Goal: Task Accomplishment & Management: Manage account settings

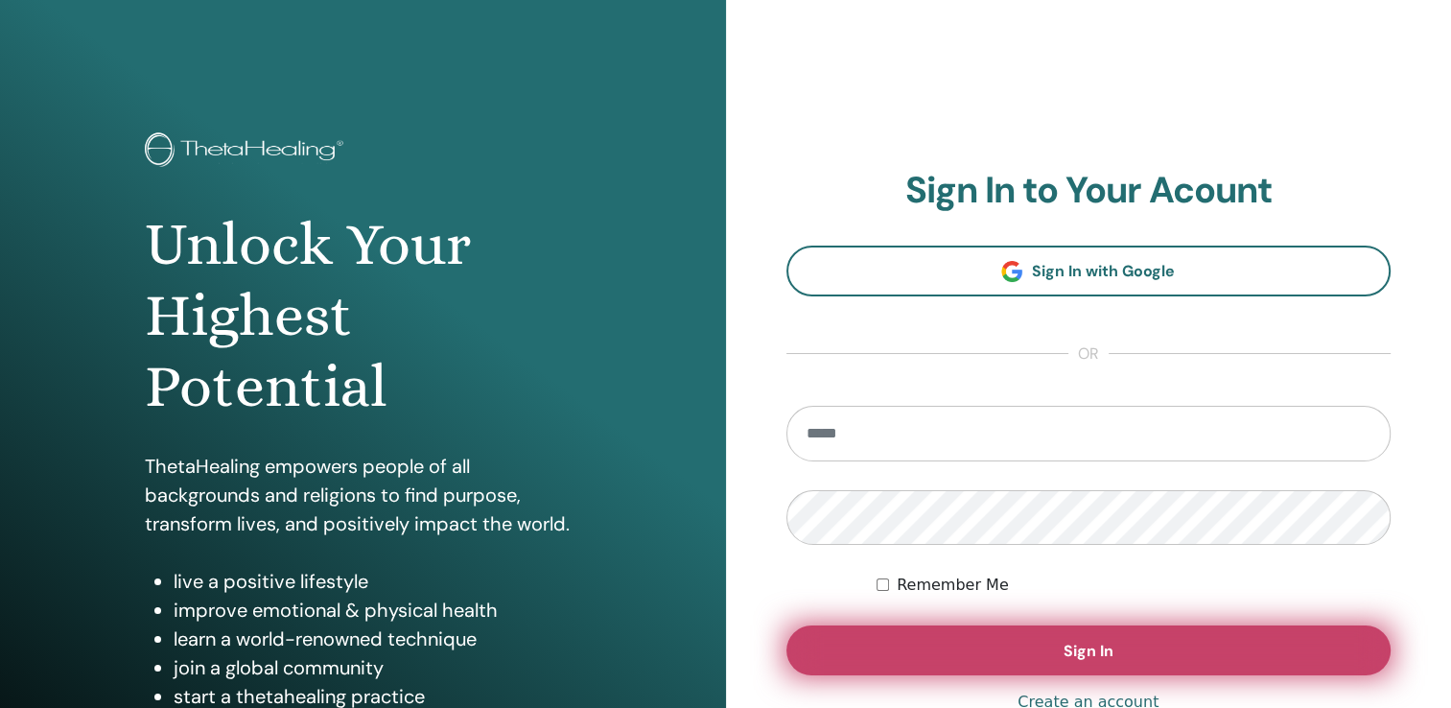
type input "**********"
click at [950, 661] on button "Sign In" at bounding box center [1089, 650] width 605 height 50
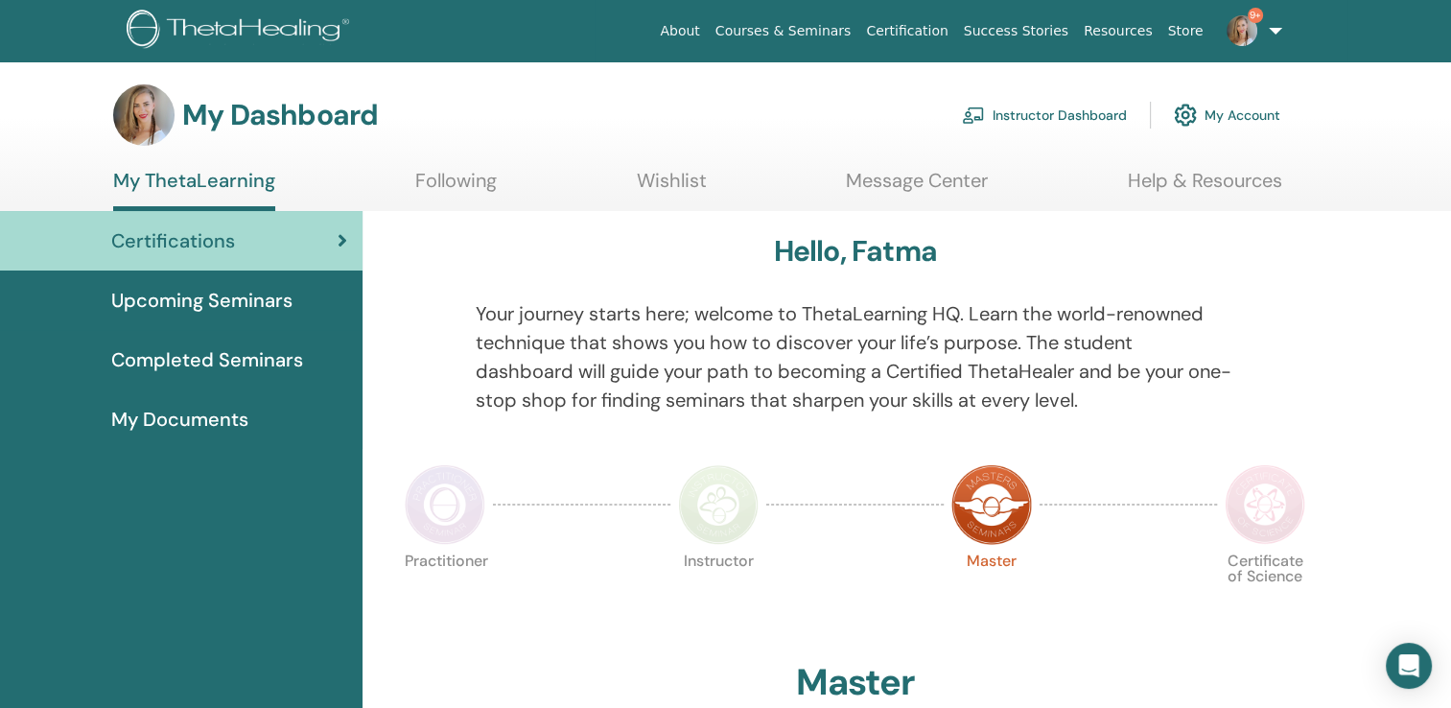
click at [1057, 111] on link "Instructor Dashboard" at bounding box center [1044, 115] width 165 height 42
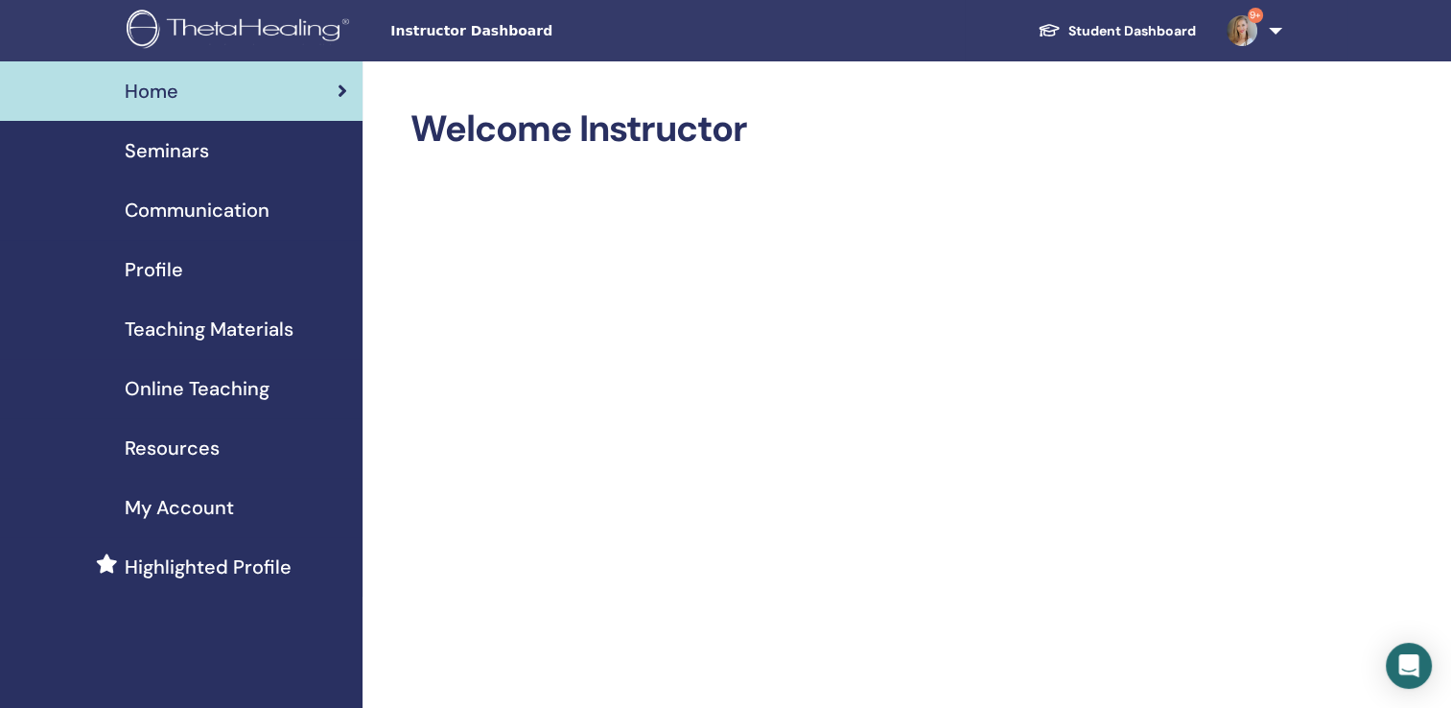
click at [200, 155] on span "Seminars" at bounding box center [167, 150] width 84 height 29
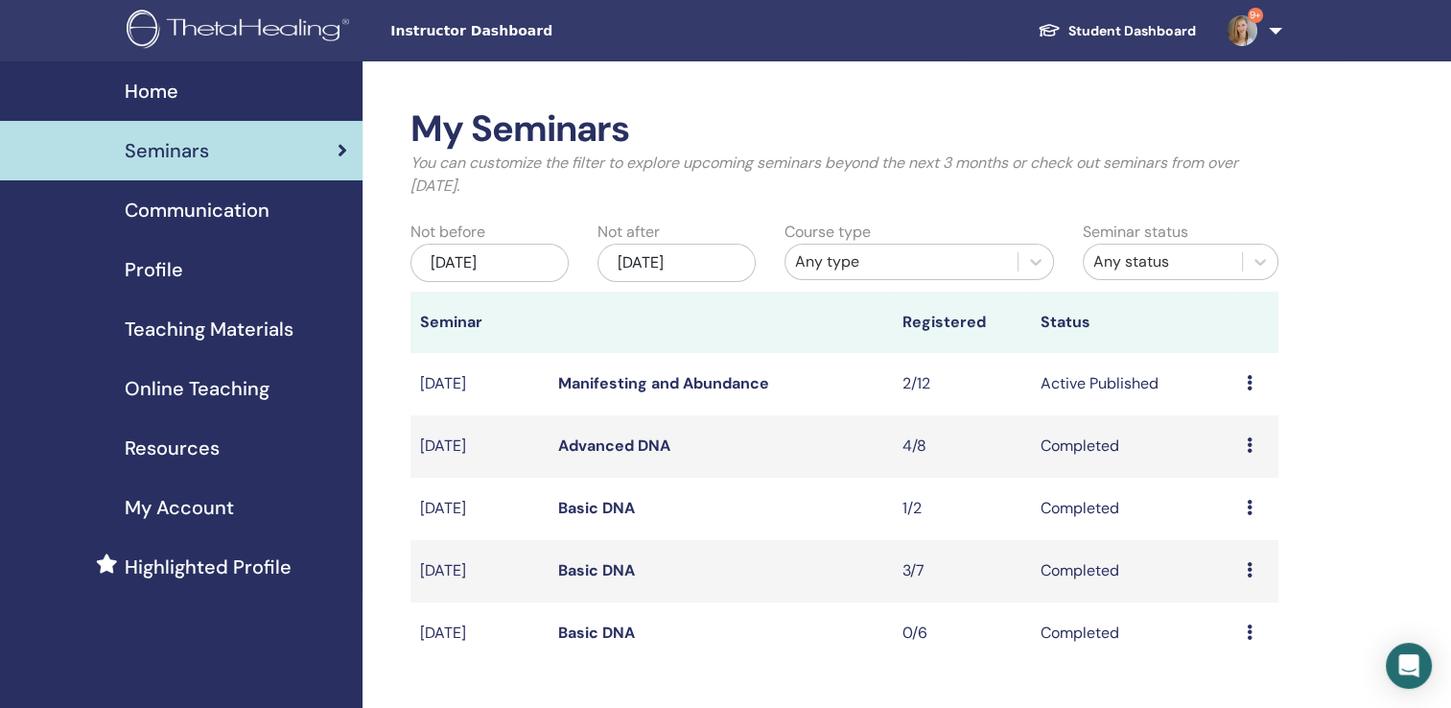
click at [621, 384] on link "Manifesting and Abundance" at bounding box center [663, 383] width 211 height 20
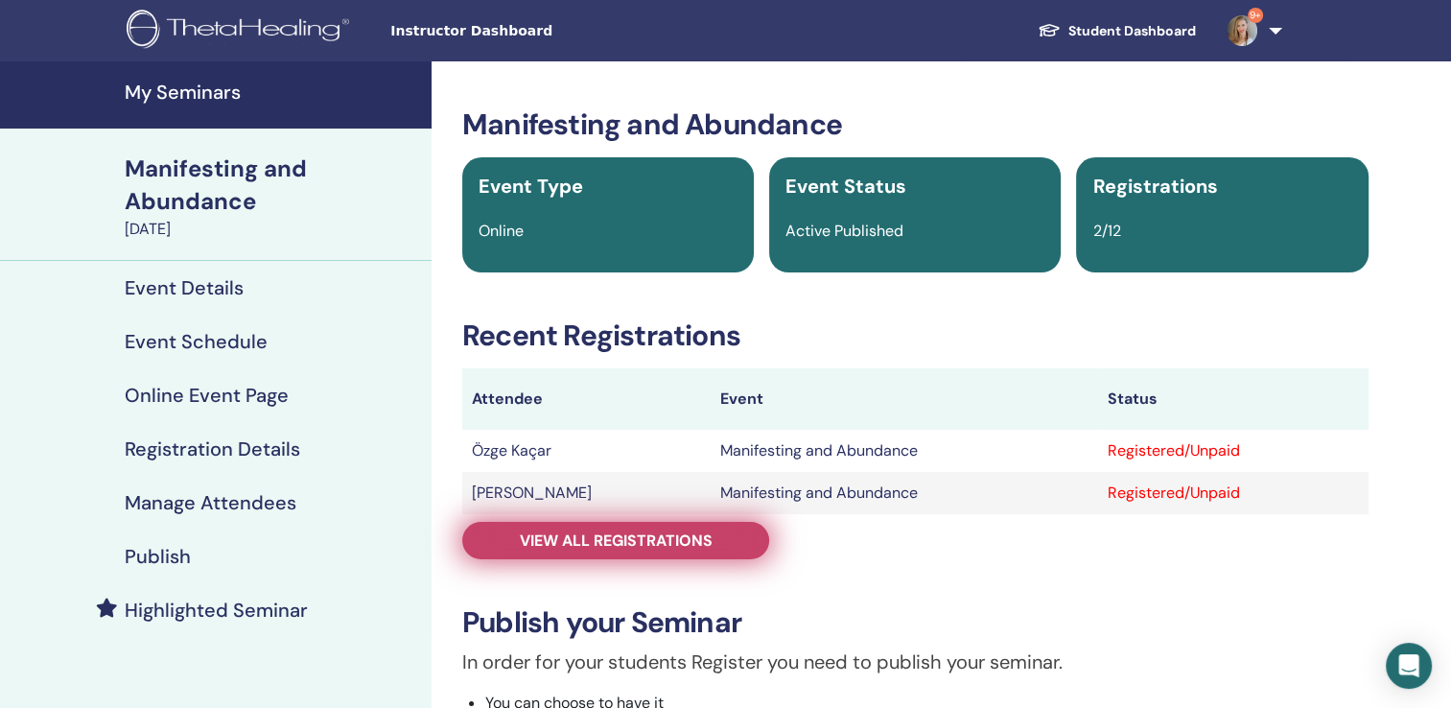
click at [670, 526] on link "View all registrations" at bounding box center [615, 540] width 307 height 37
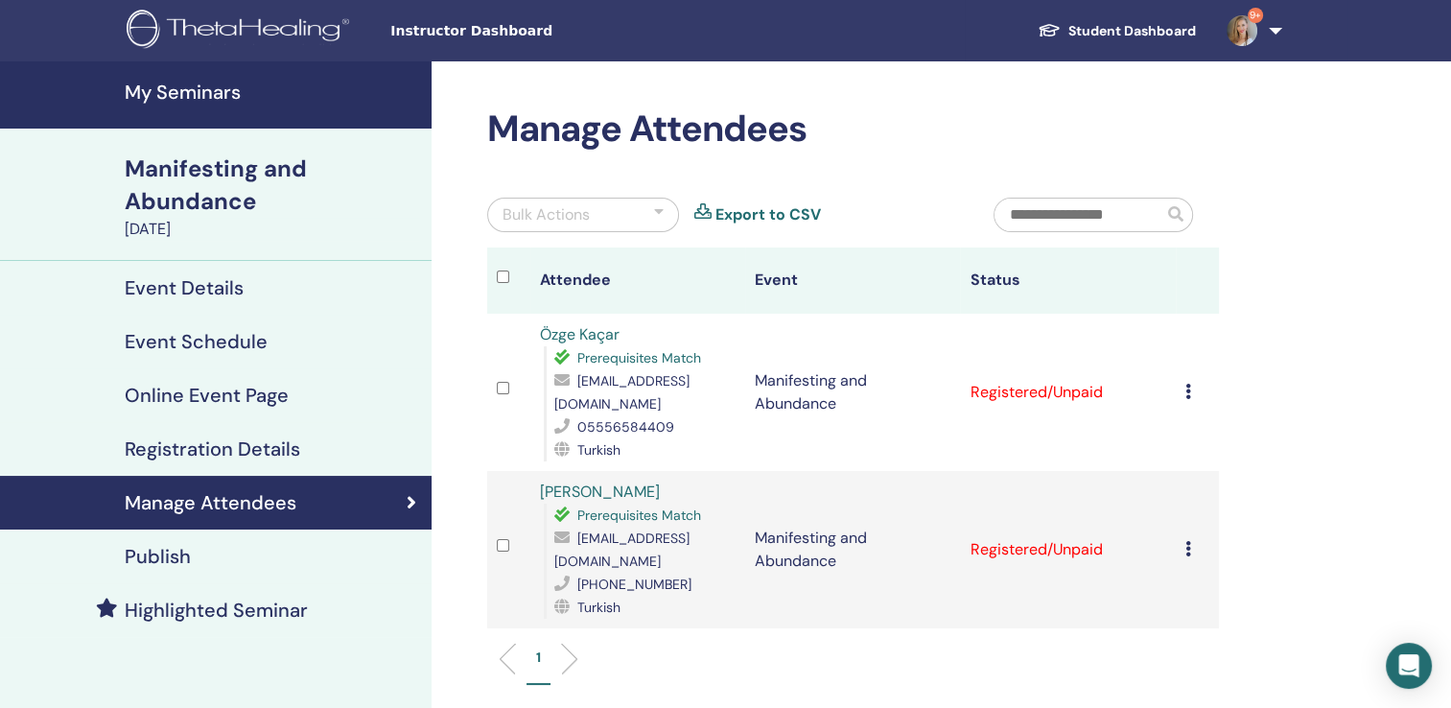
click at [1187, 384] on icon at bounding box center [1189, 391] width 6 height 15
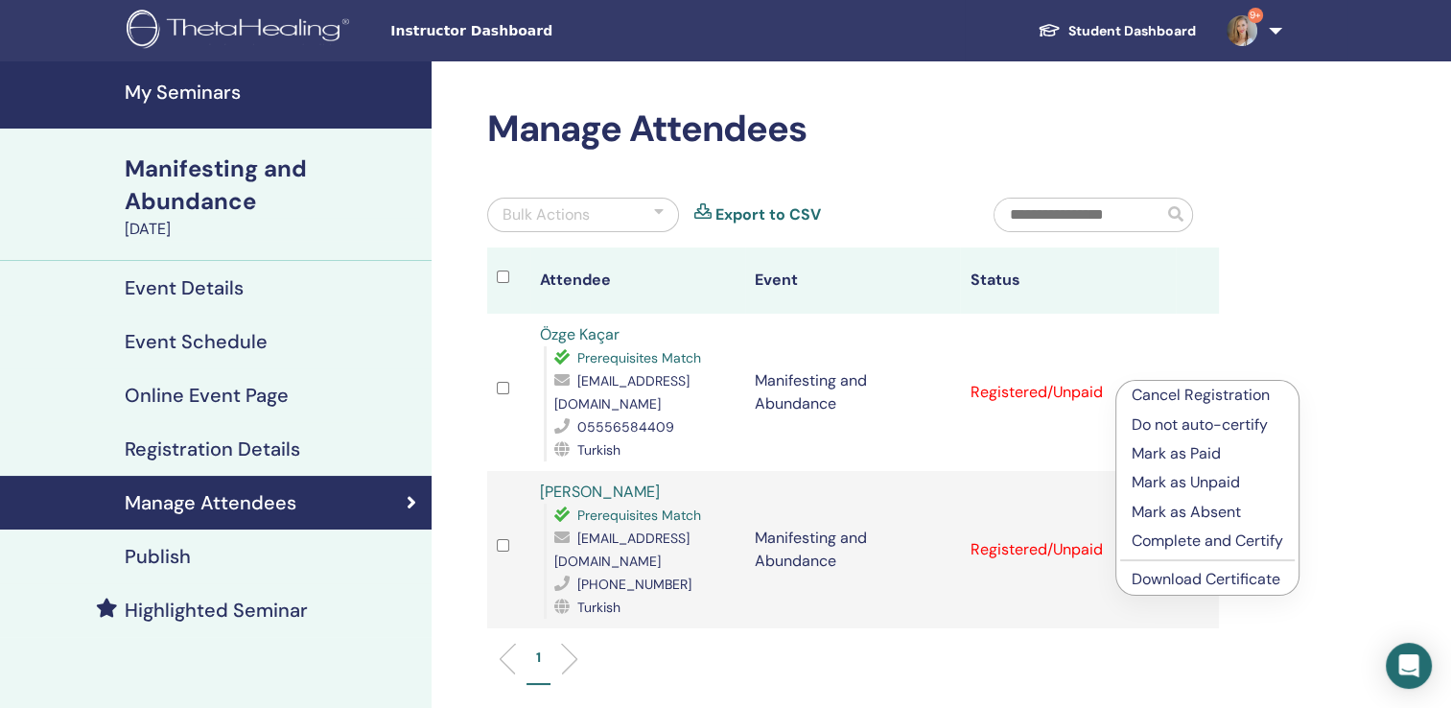
click at [1167, 451] on p "Mark as Paid" at bounding box center [1208, 453] width 152 height 23
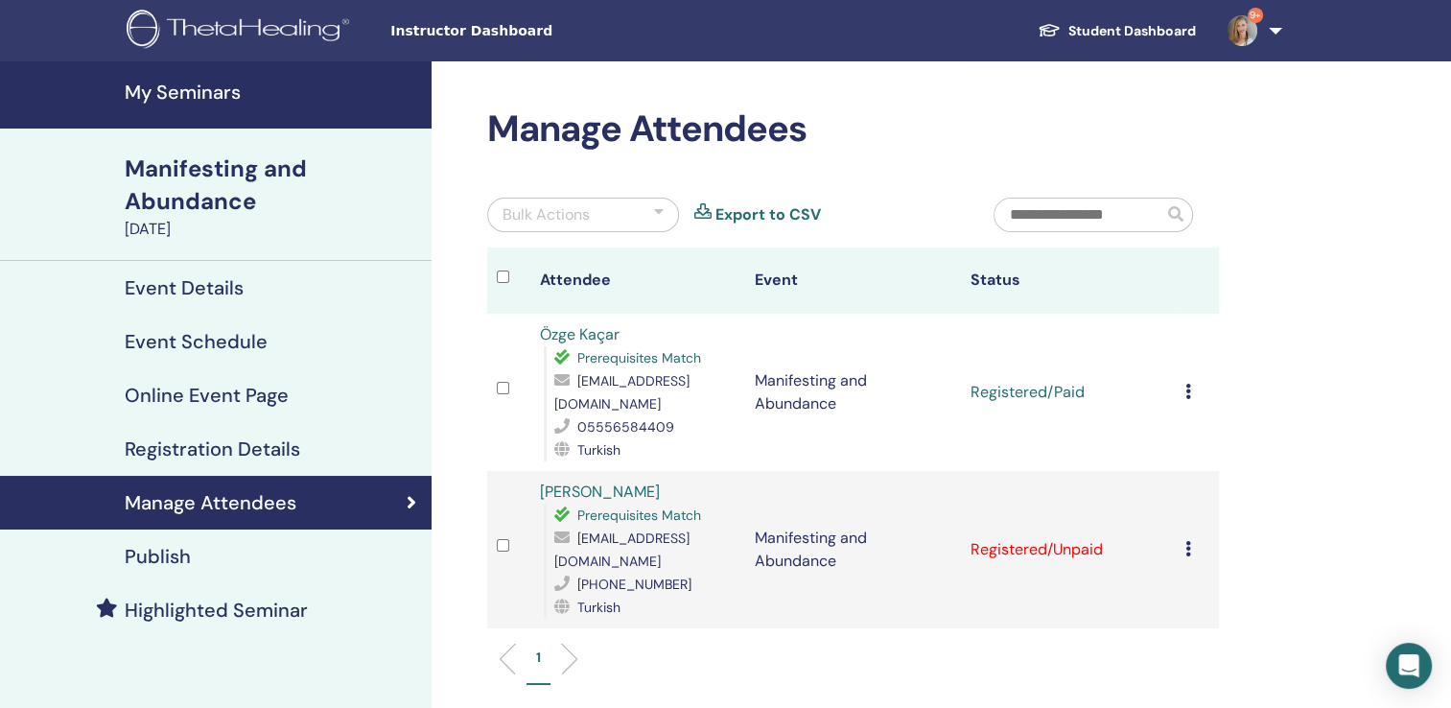
click at [1186, 541] on icon at bounding box center [1189, 548] width 6 height 15
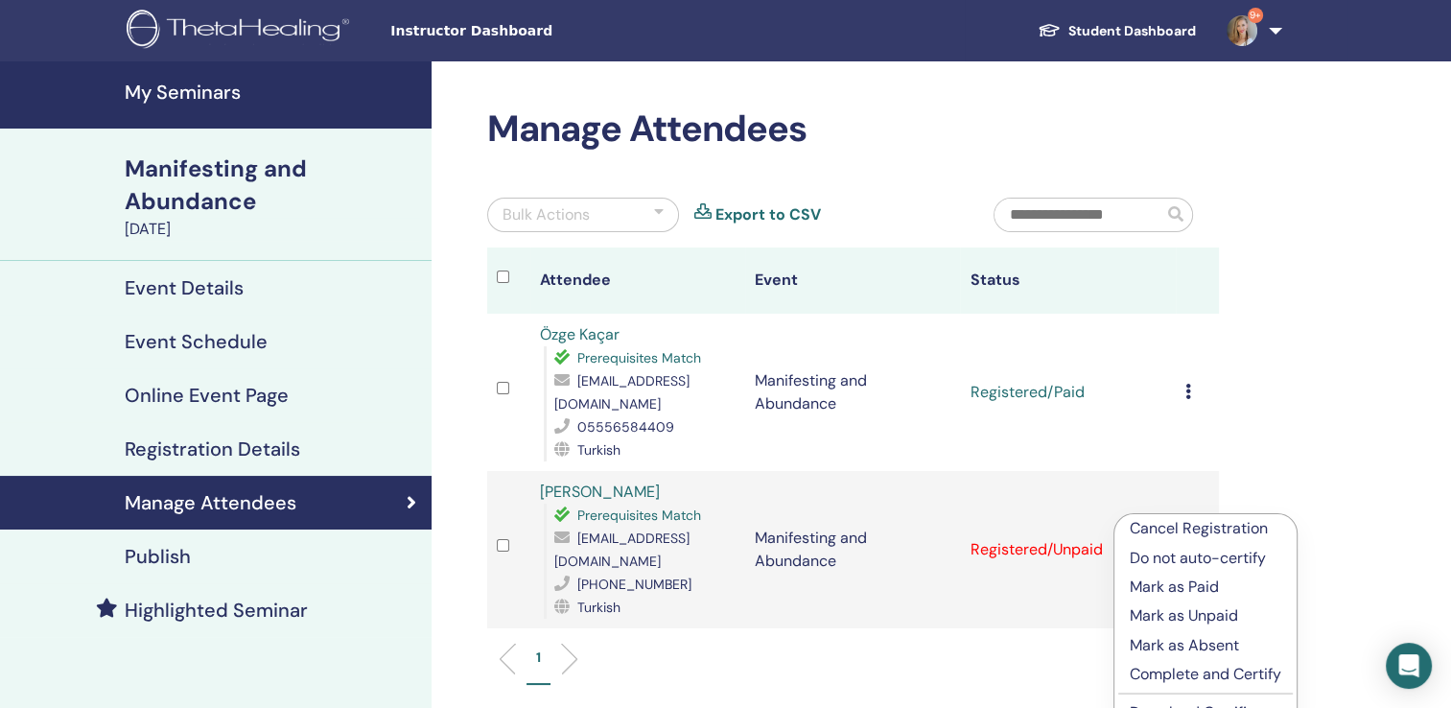
click at [1178, 586] on p "Mark as Paid" at bounding box center [1206, 587] width 152 height 23
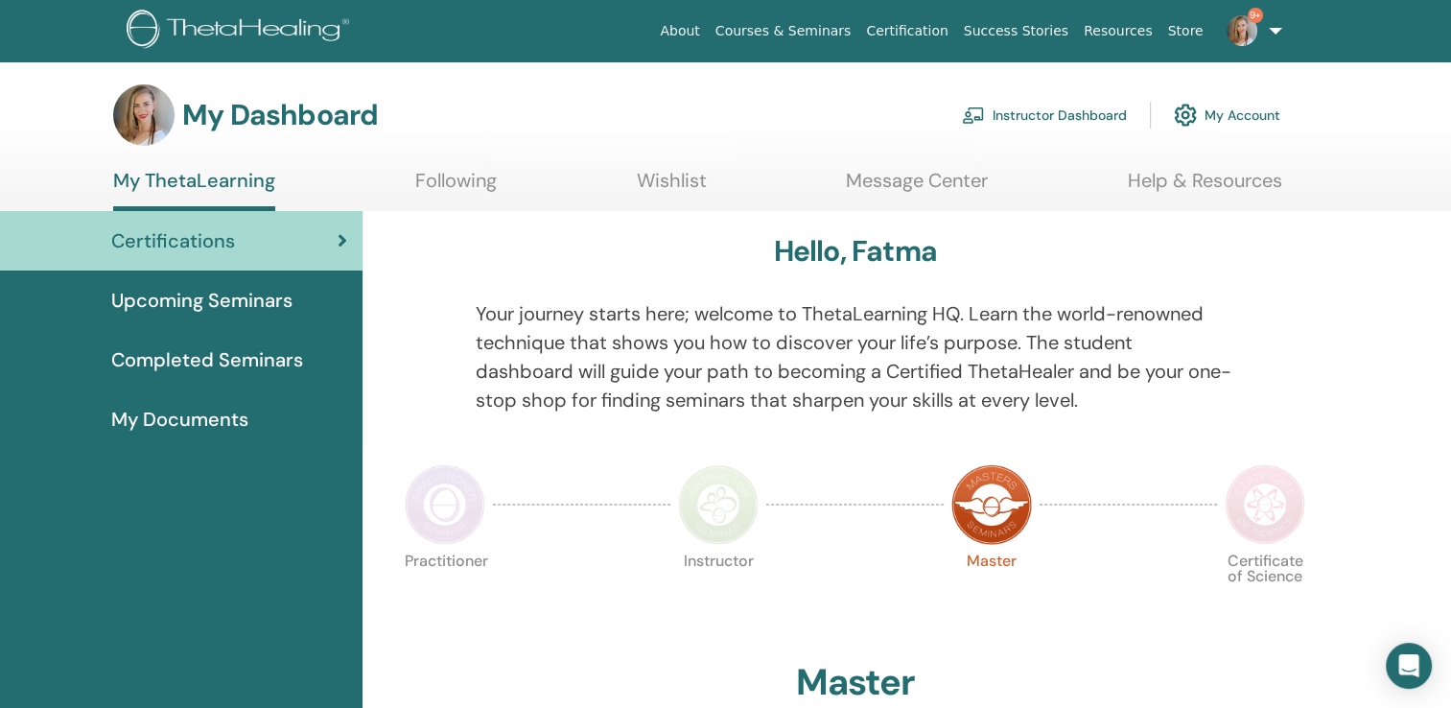
click at [1026, 120] on link "Instructor Dashboard" at bounding box center [1044, 115] width 165 height 42
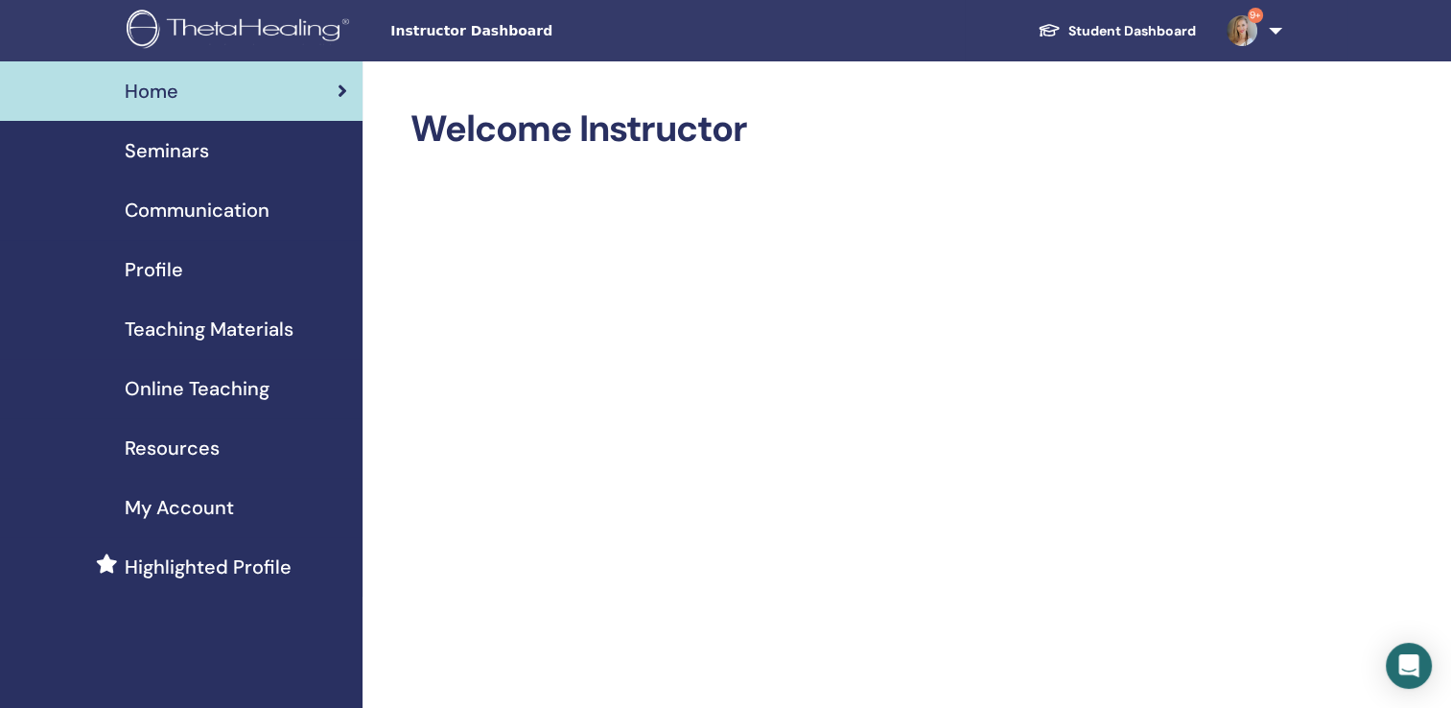
click at [185, 144] on span "Seminars" at bounding box center [167, 150] width 84 height 29
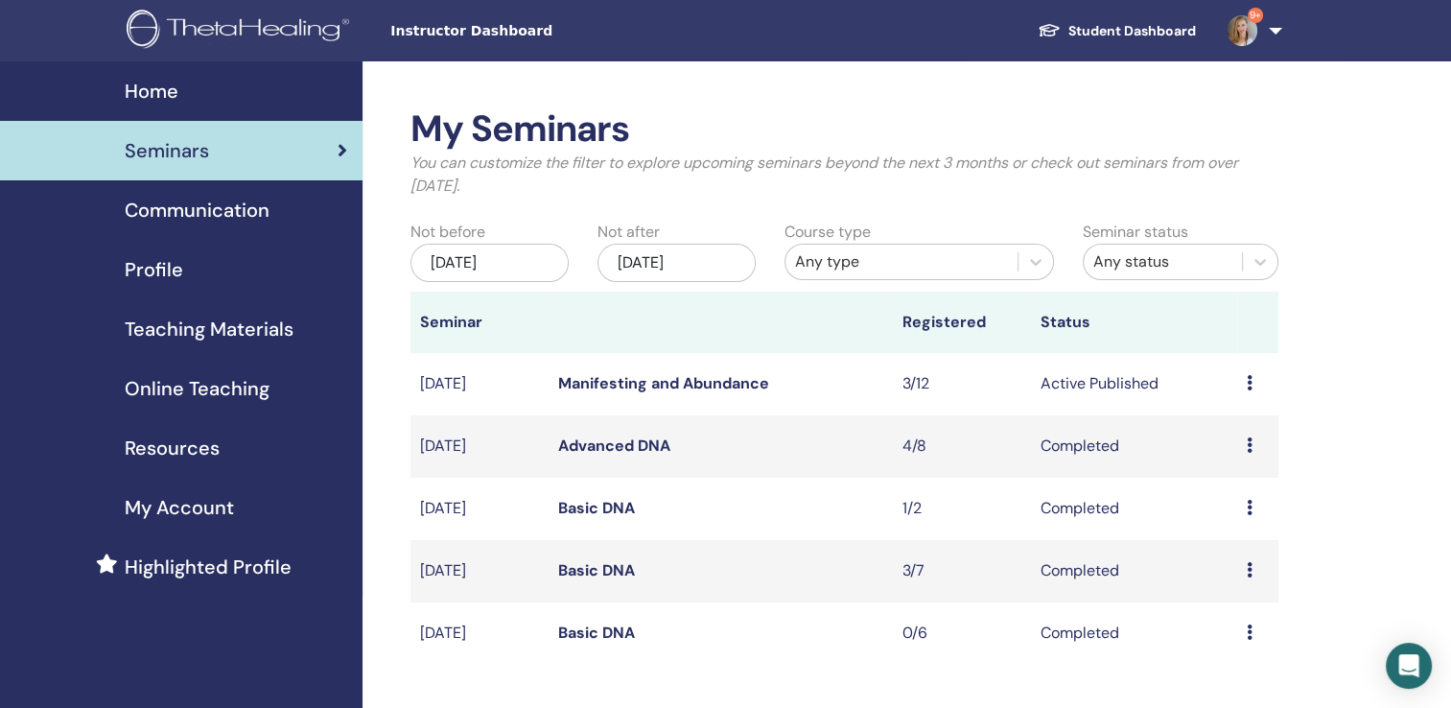
click at [731, 383] on link "Manifesting and Abundance" at bounding box center [663, 383] width 211 height 20
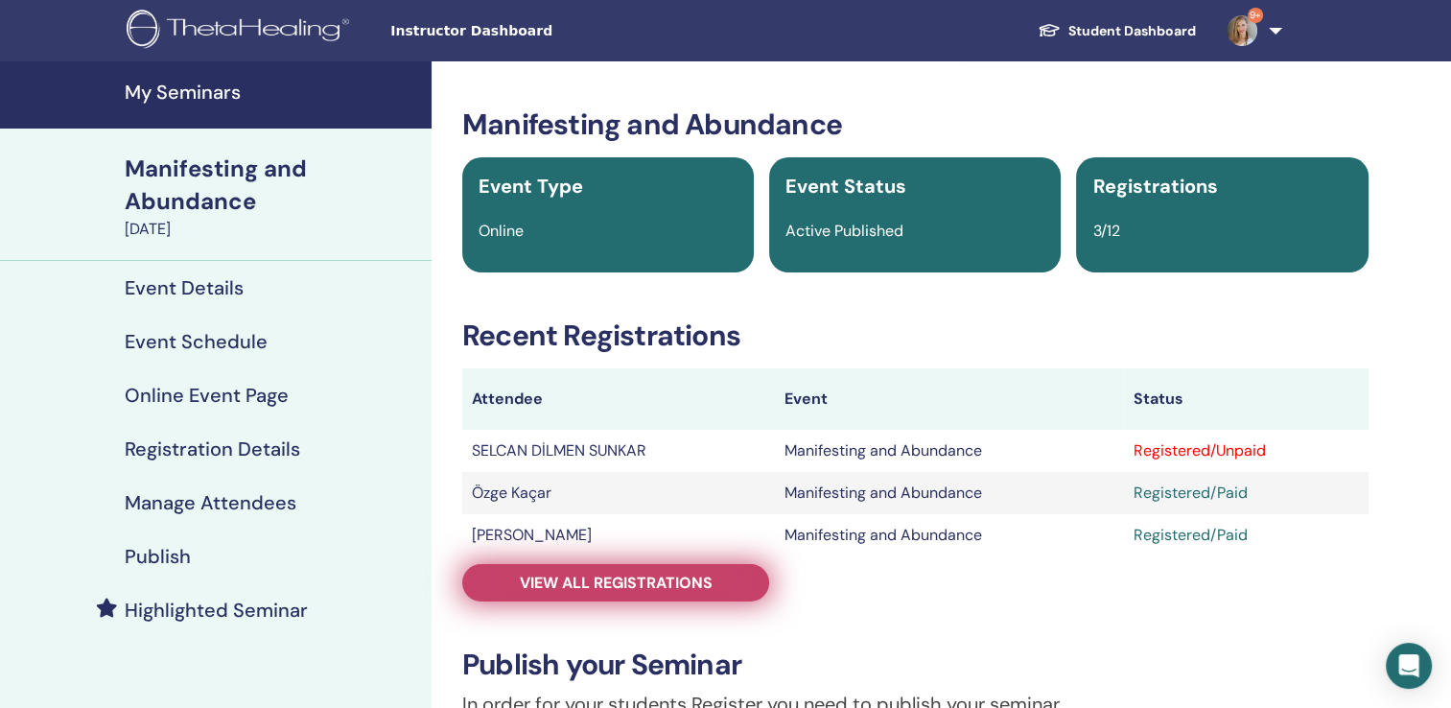
click at [691, 585] on span "View all registrations" at bounding box center [616, 583] width 193 height 20
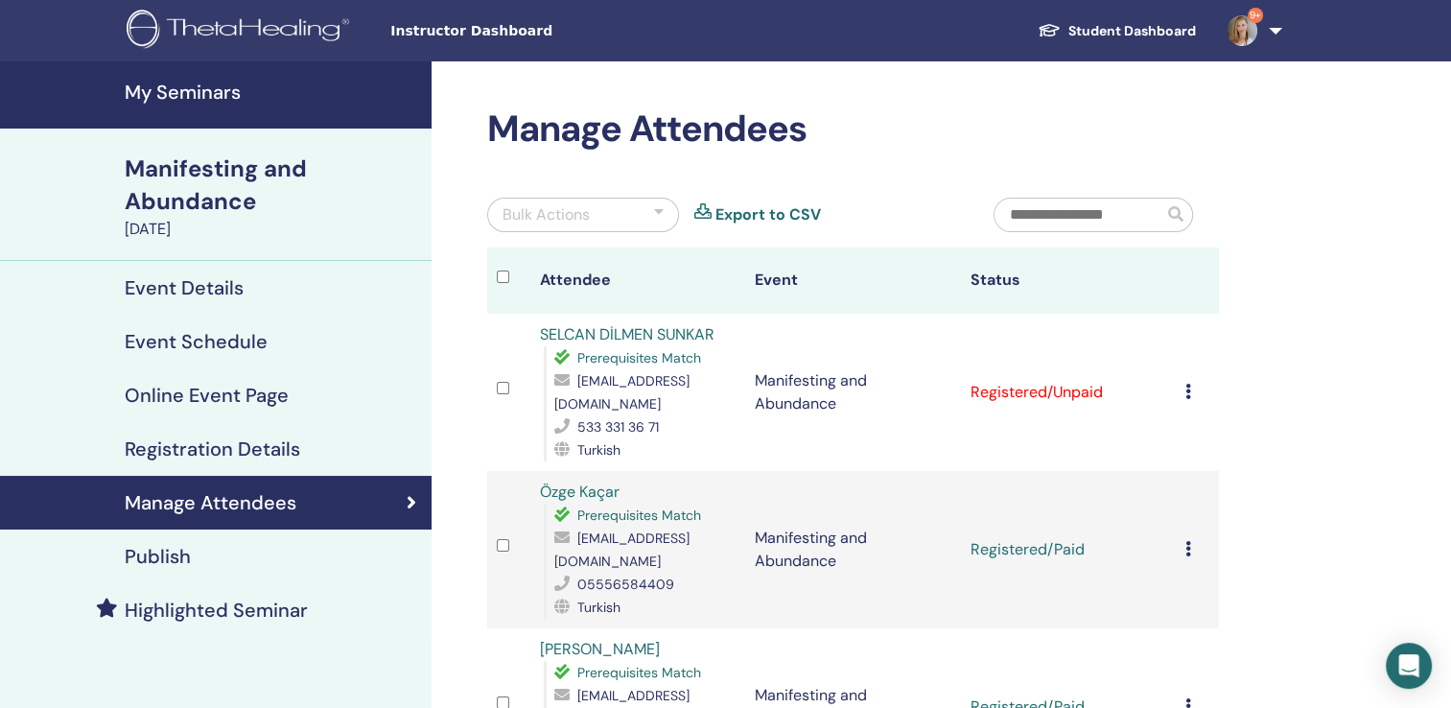
click at [1189, 395] on icon at bounding box center [1189, 391] width 6 height 15
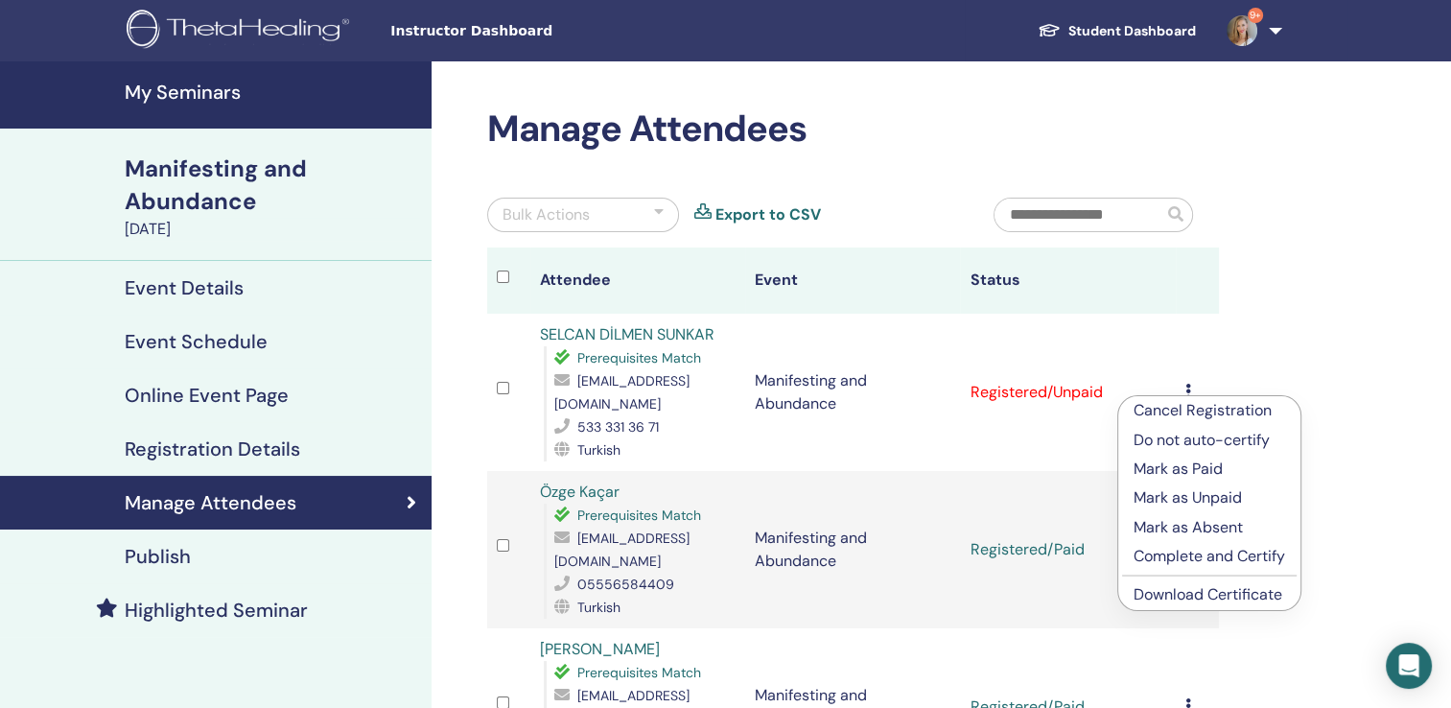
click at [1172, 468] on p "Mark as Paid" at bounding box center [1210, 469] width 152 height 23
